Goal: Browse casually: Explore the website without a specific task or goal

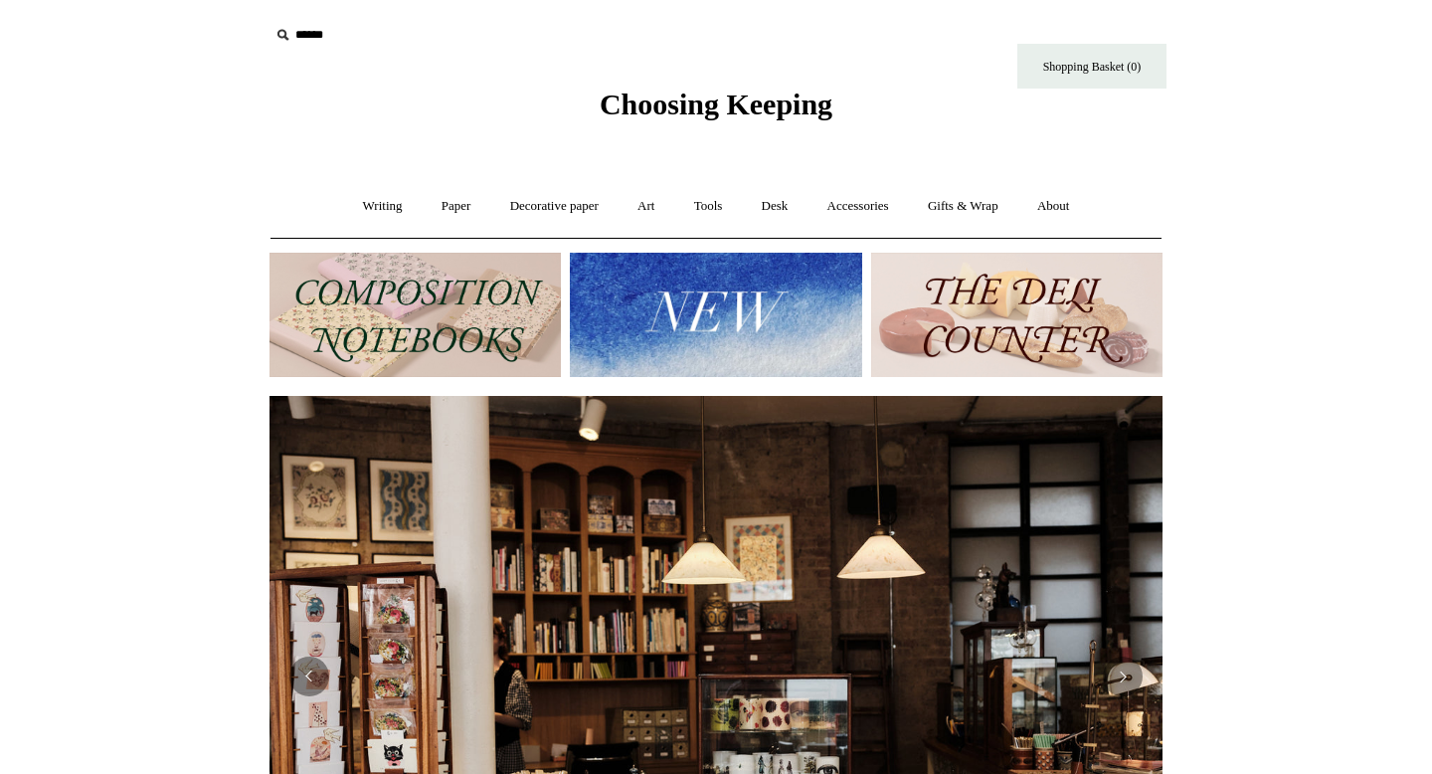
click at [1037, 319] on img at bounding box center [1016, 315] width 291 height 124
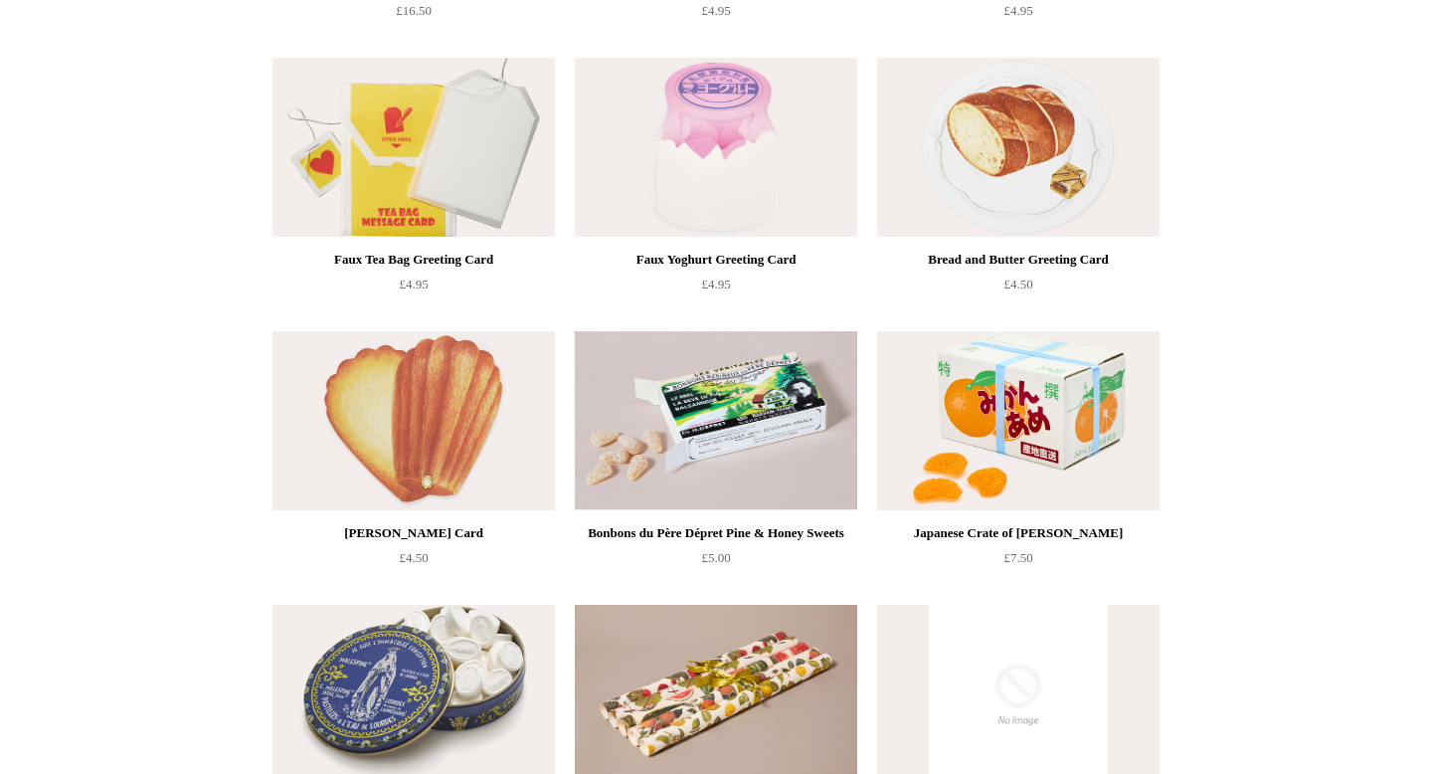
scroll to position [1298, 0]
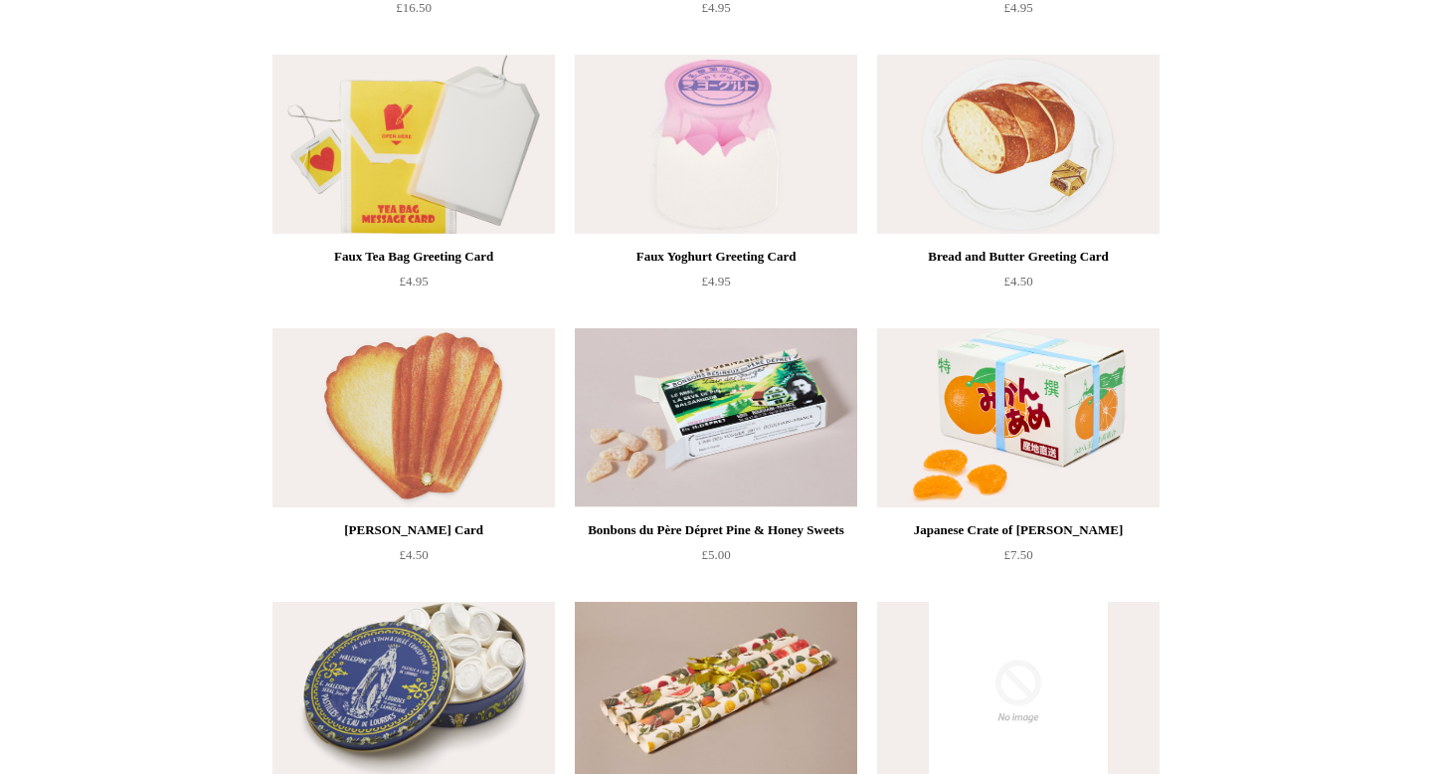
click at [436, 407] on img at bounding box center [414, 417] width 282 height 179
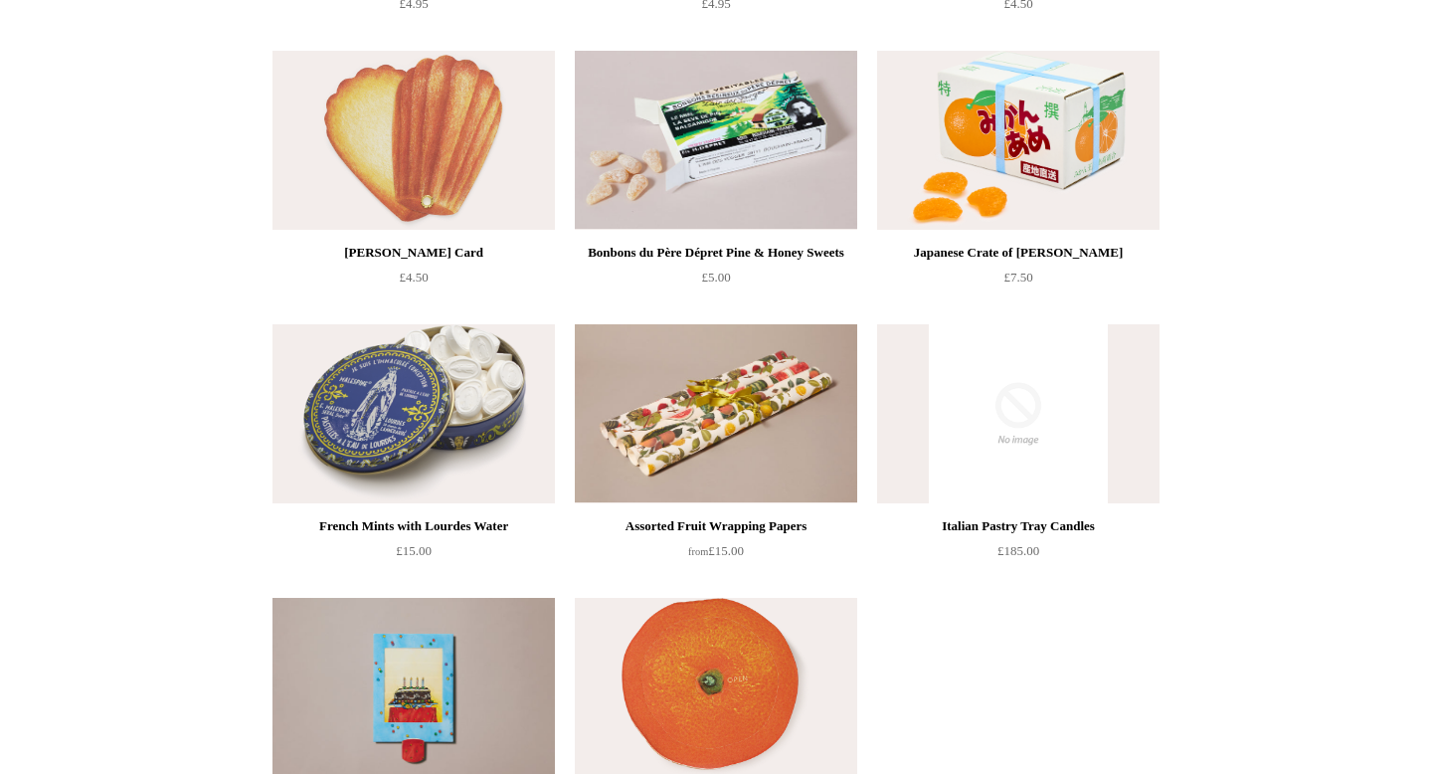
scroll to position [1611, 0]
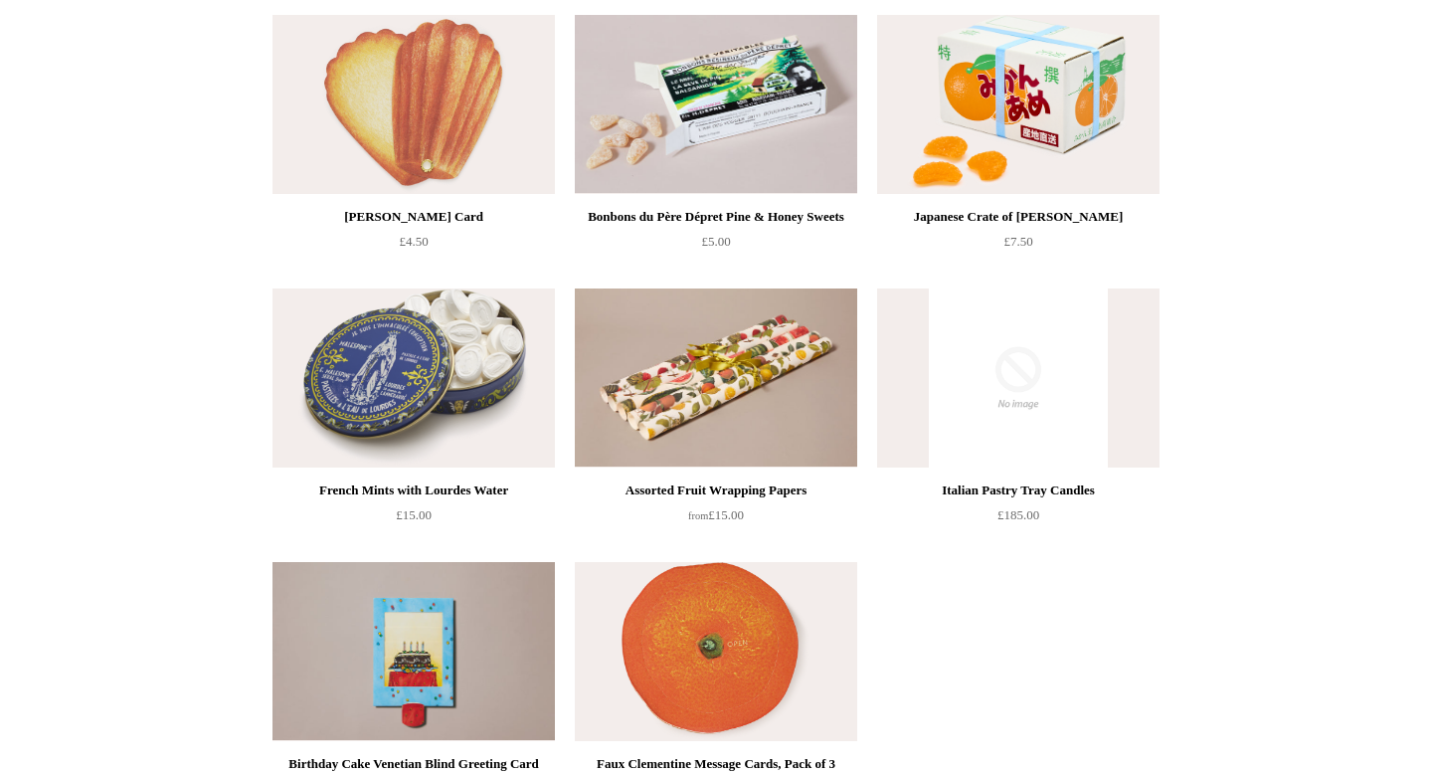
click at [512, 141] on img at bounding box center [414, 104] width 282 height 179
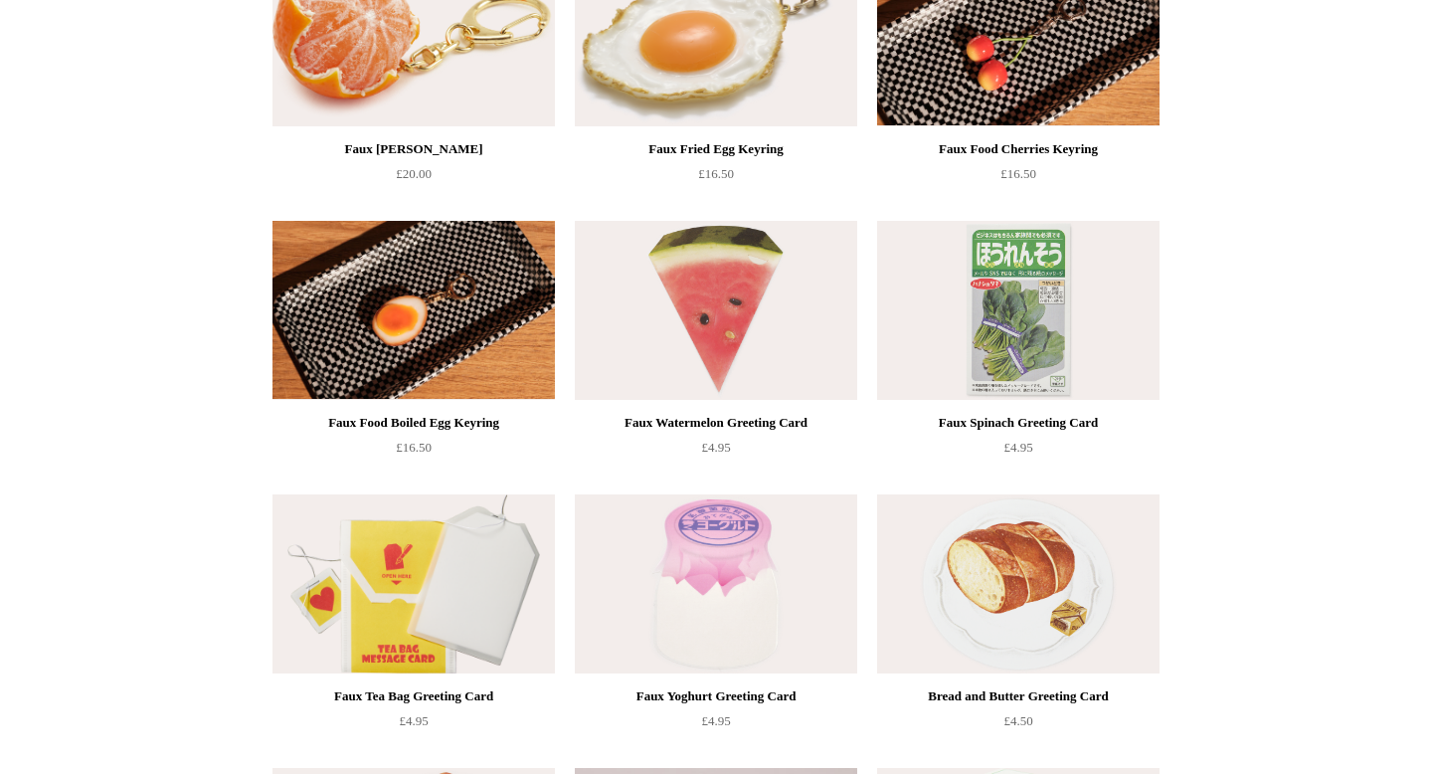
scroll to position [819, 0]
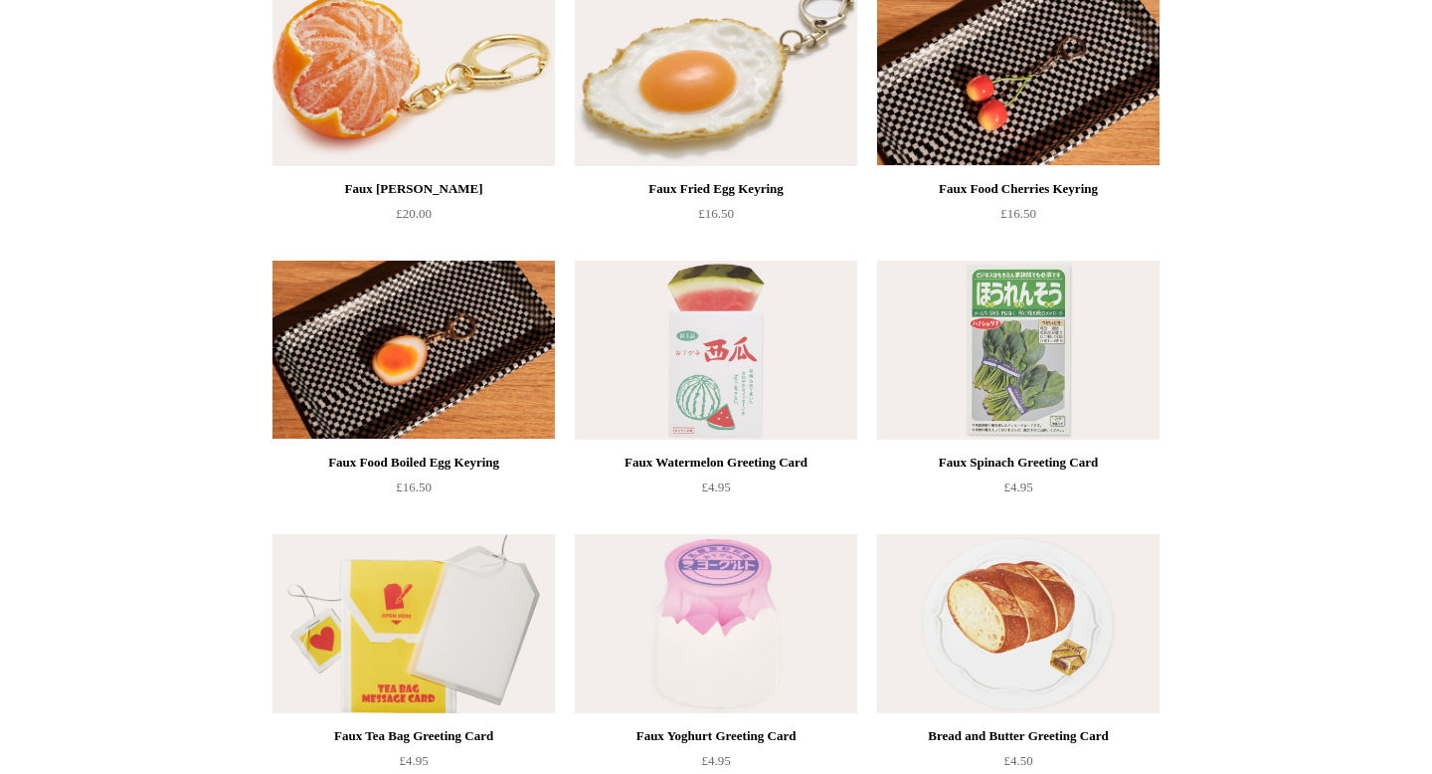
click at [714, 367] on img at bounding box center [716, 350] width 282 height 179
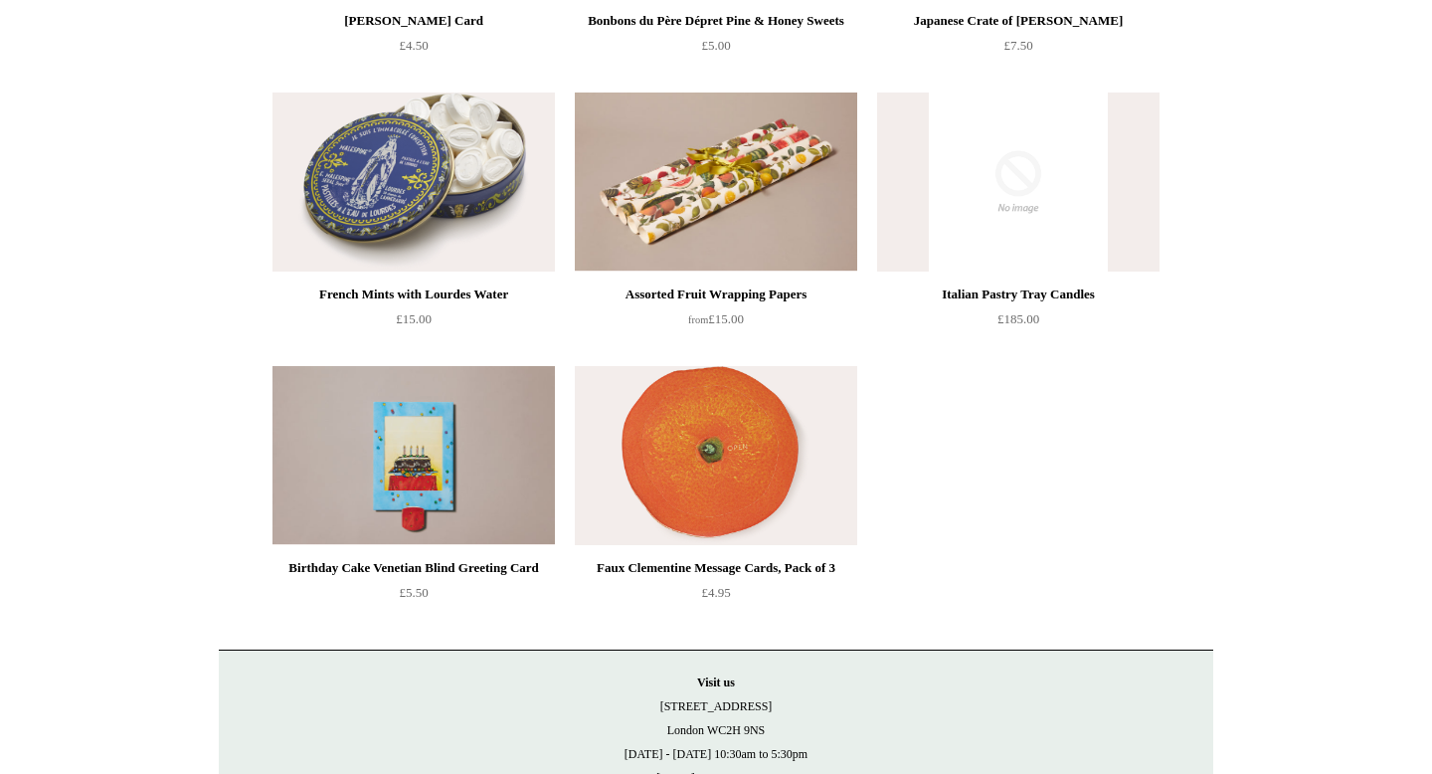
scroll to position [1809, 0]
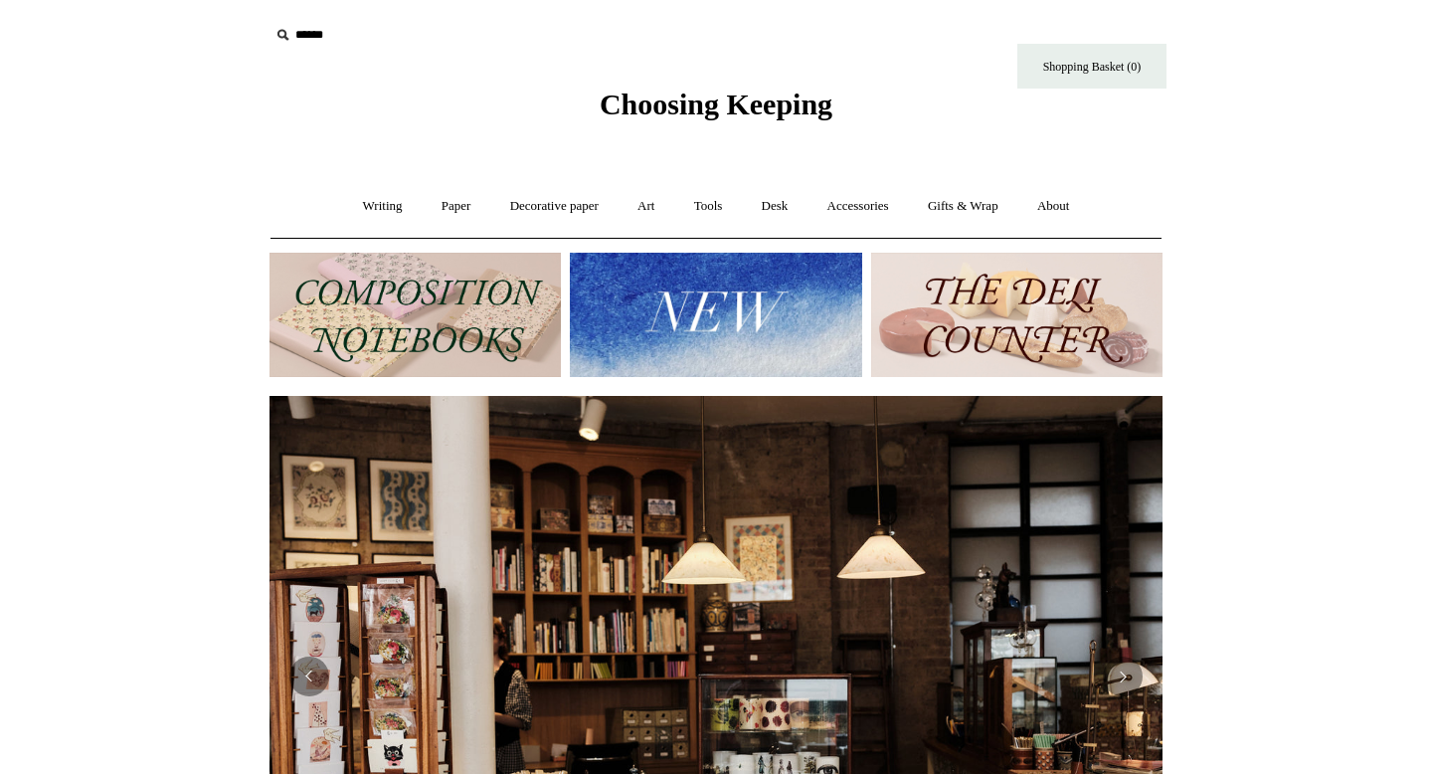
click at [438, 339] on img at bounding box center [415, 315] width 291 height 124
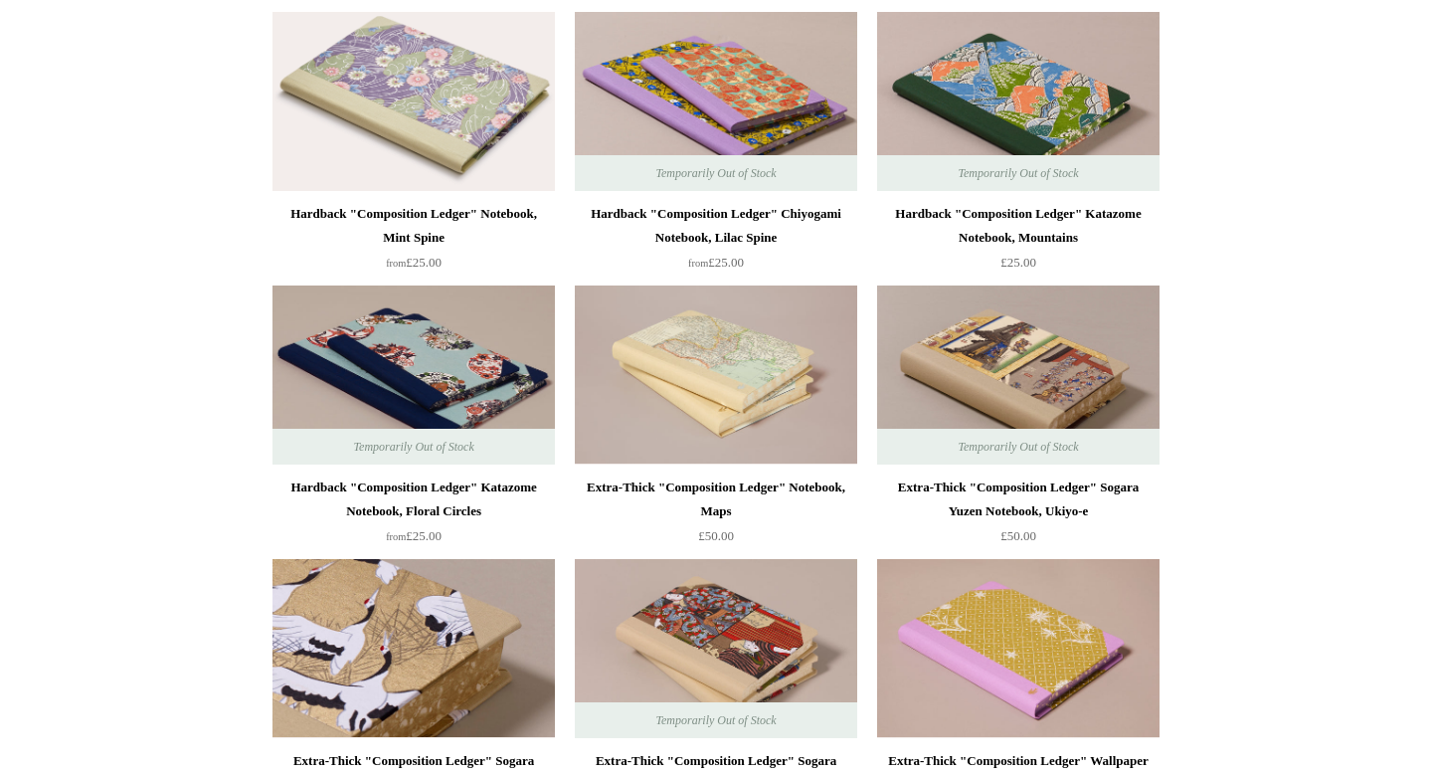
scroll to position [1175, 0]
